Goal: Transaction & Acquisition: Purchase product/service

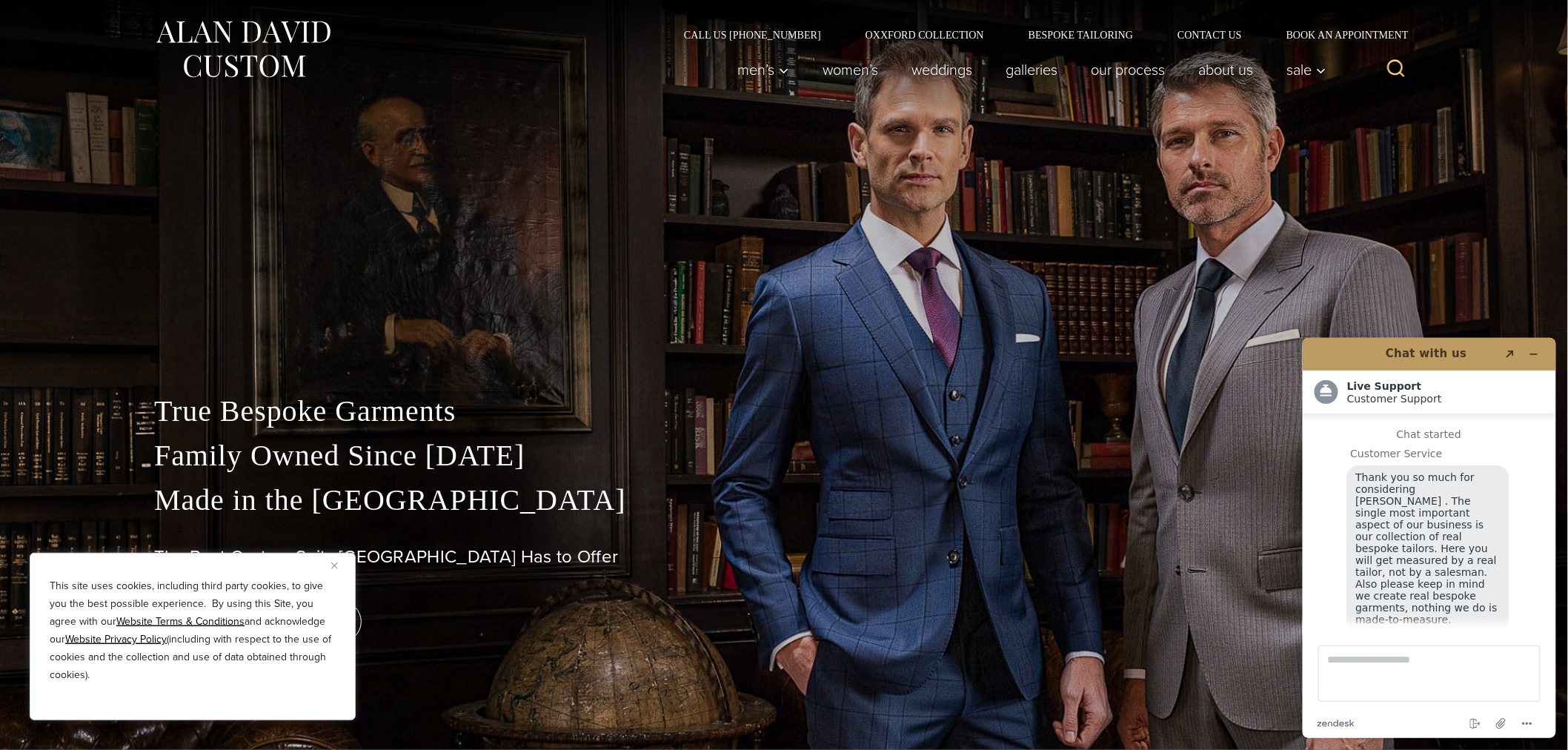
scroll to position [18, 0]
click at [1535, 348] on icon "Minimize widget" at bounding box center [1533, 353] width 10 height 10
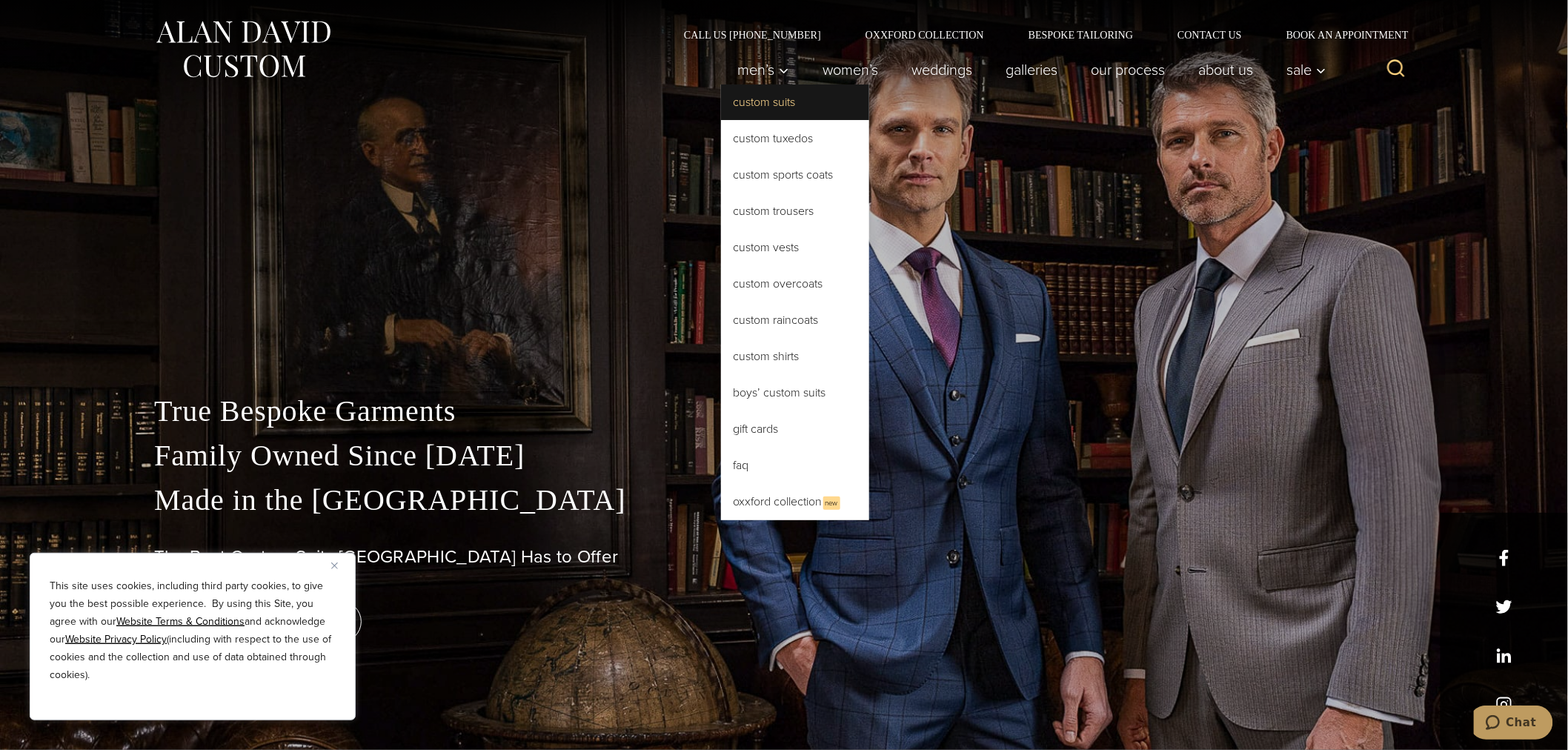
click at [786, 100] on link "Custom Suits" at bounding box center [795, 102] width 148 height 36
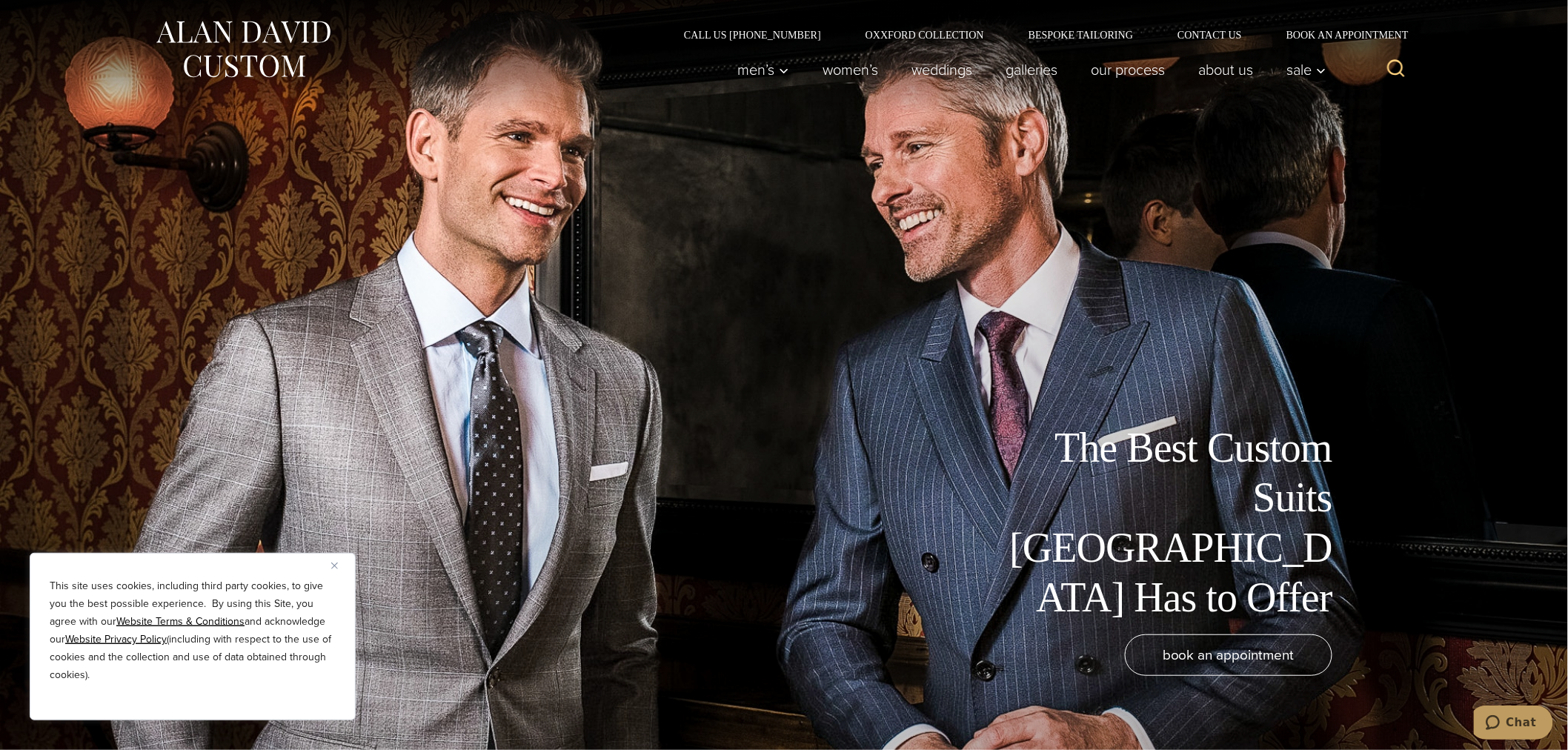
click at [337, 564] on img "Close" at bounding box center [334, 565] width 7 height 7
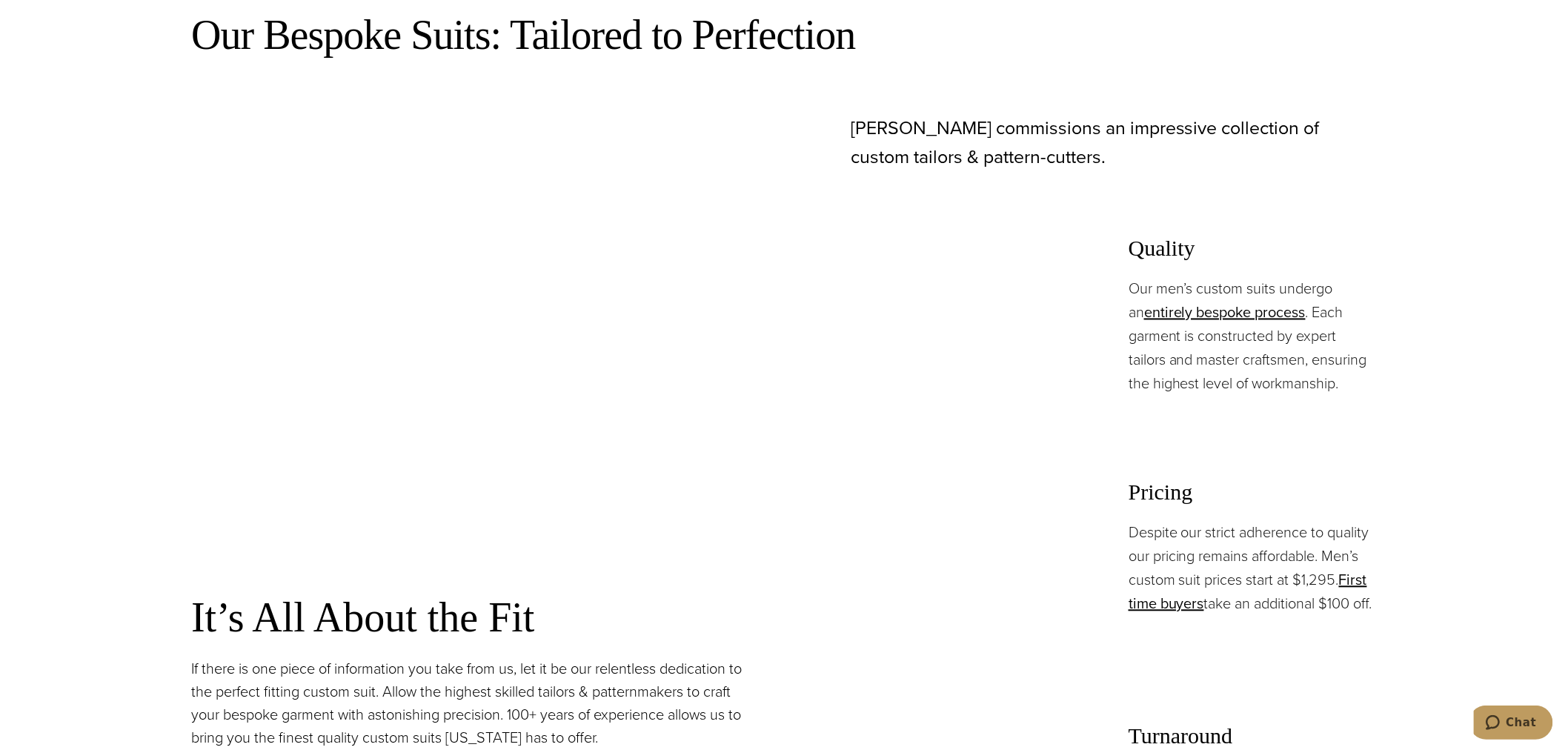
scroll to position [1069, 0]
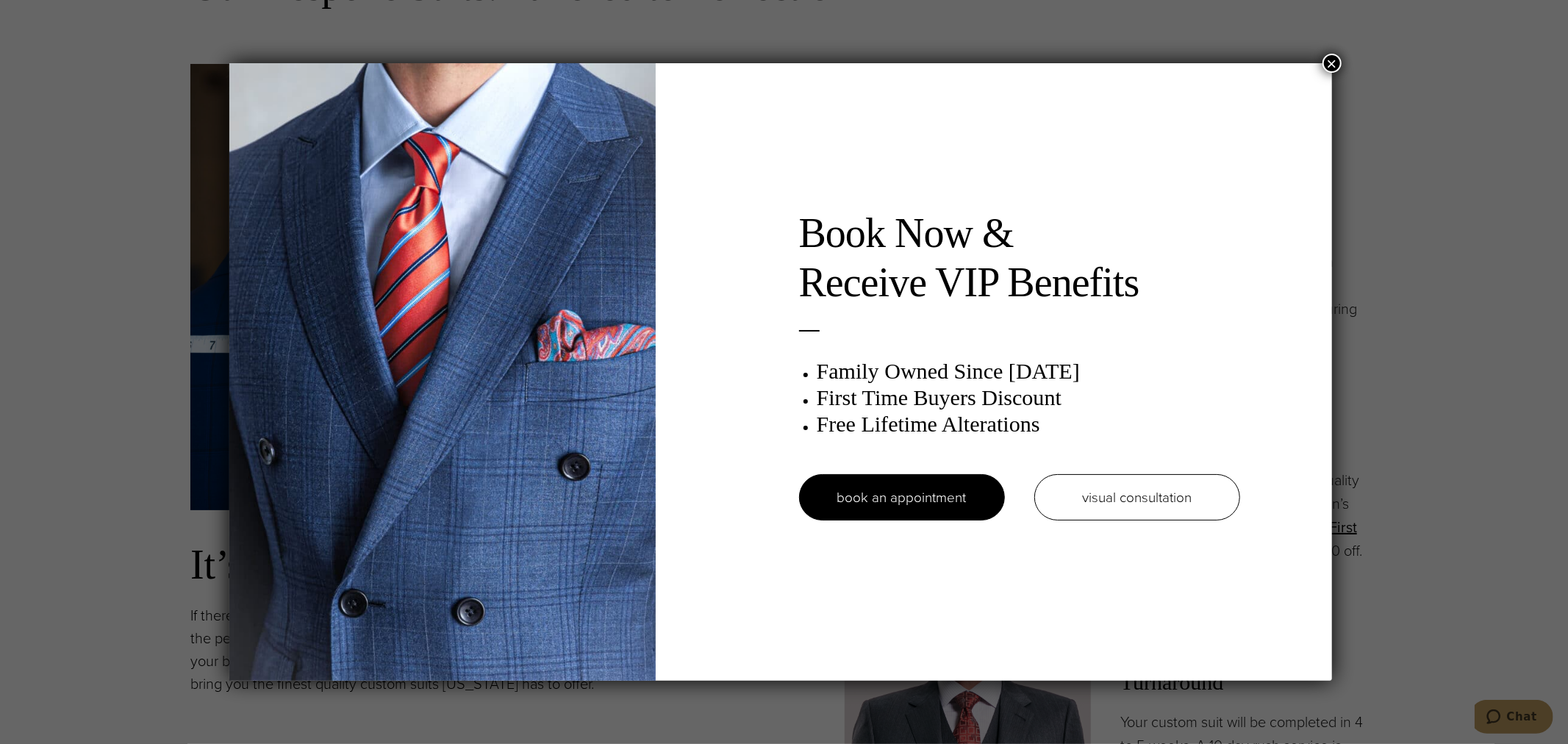
click at [1329, 61] on button "×" at bounding box center [1332, 63] width 19 height 19
